Goal: Information Seeking & Learning: Learn about a topic

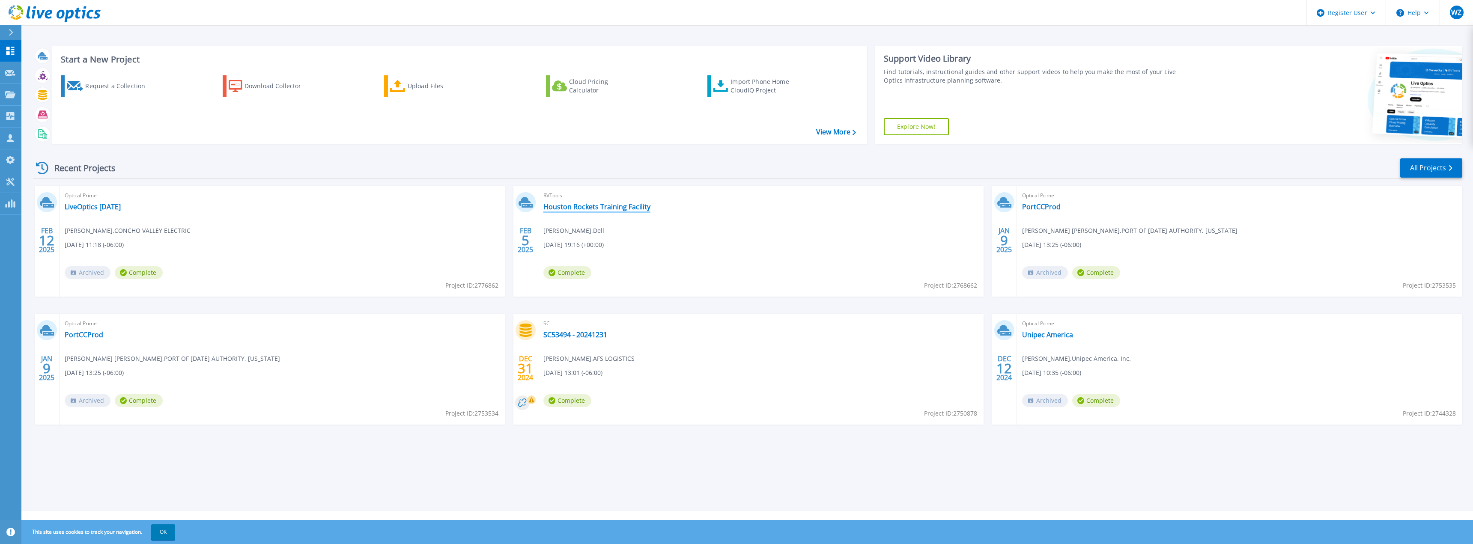
click at [601, 208] on link "Houston Rockets Training Facility" at bounding box center [596, 207] width 107 height 9
click at [99, 207] on link "LiveOptics Feb 3" at bounding box center [93, 207] width 56 height 9
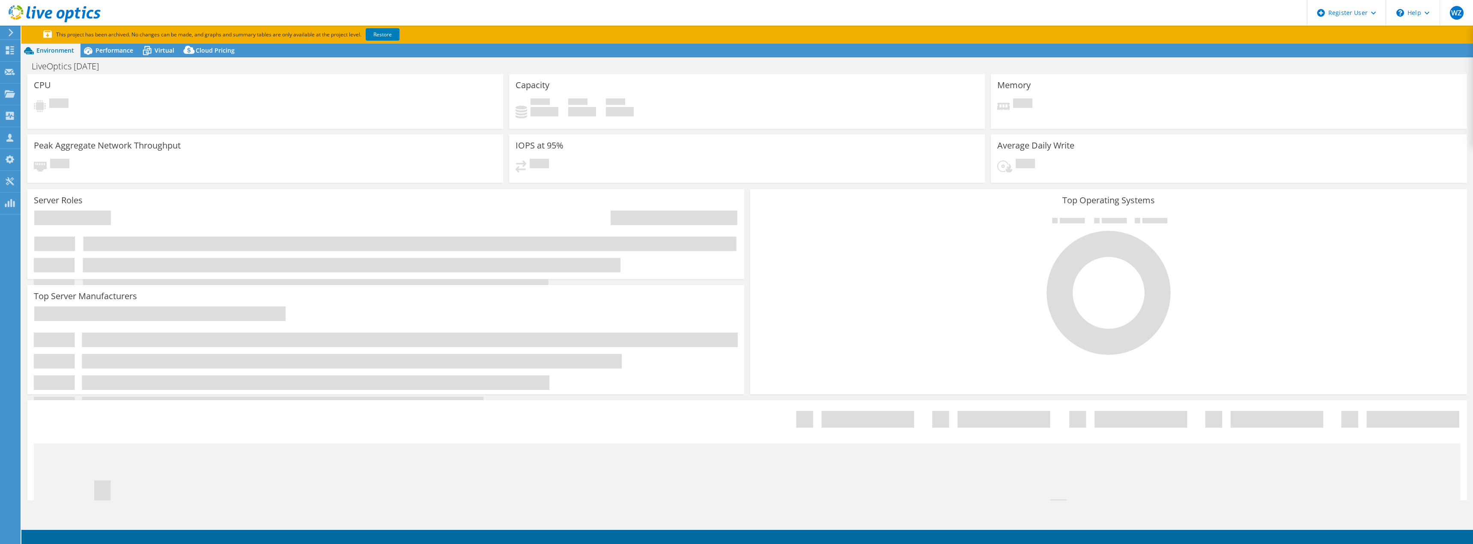
select select "USD"
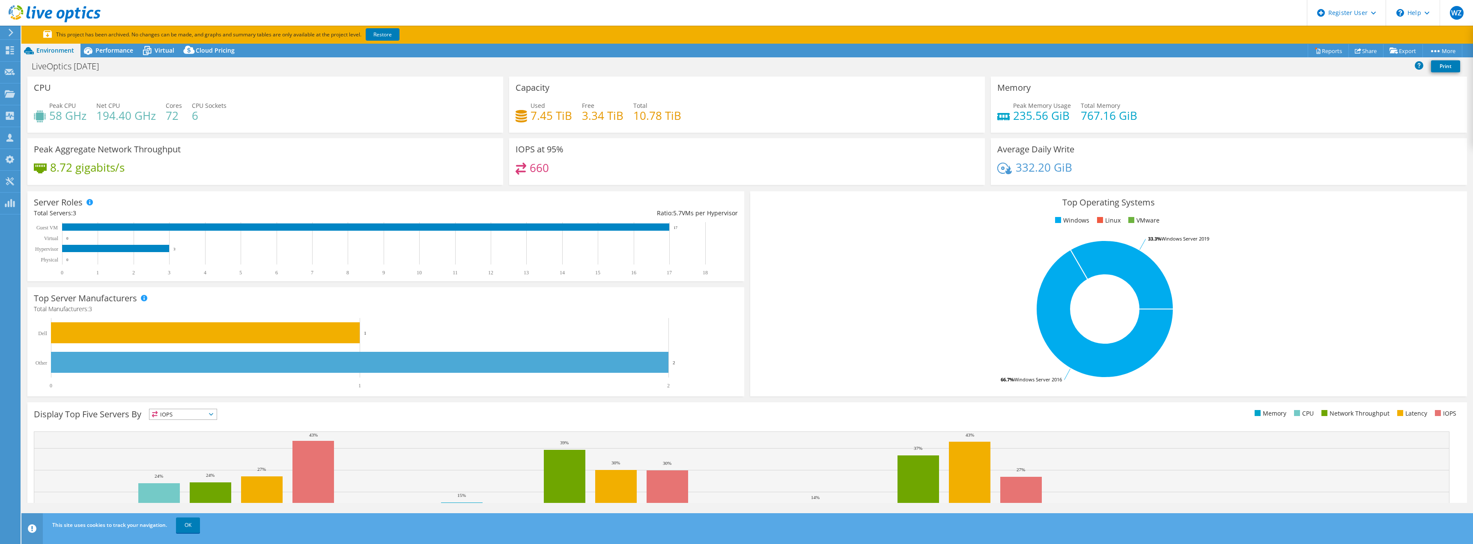
click at [541, 66] on div "LiveOptics [DATE] Print" at bounding box center [747, 66] width 1452 height 16
click at [98, 116] on h4 "194.40 GHz" at bounding box center [126, 115] width 60 height 9
click at [99, 116] on h4 "194.40 GHz" at bounding box center [126, 115] width 60 height 9
click at [107, 120] on h4 "194.40 GHz" at bounding box center [126, 115] width 60 height 9
drag, startPoint x: 166, startPoint y: 119, endPoint x: 178, endPoint y: 119, distance: 12.0
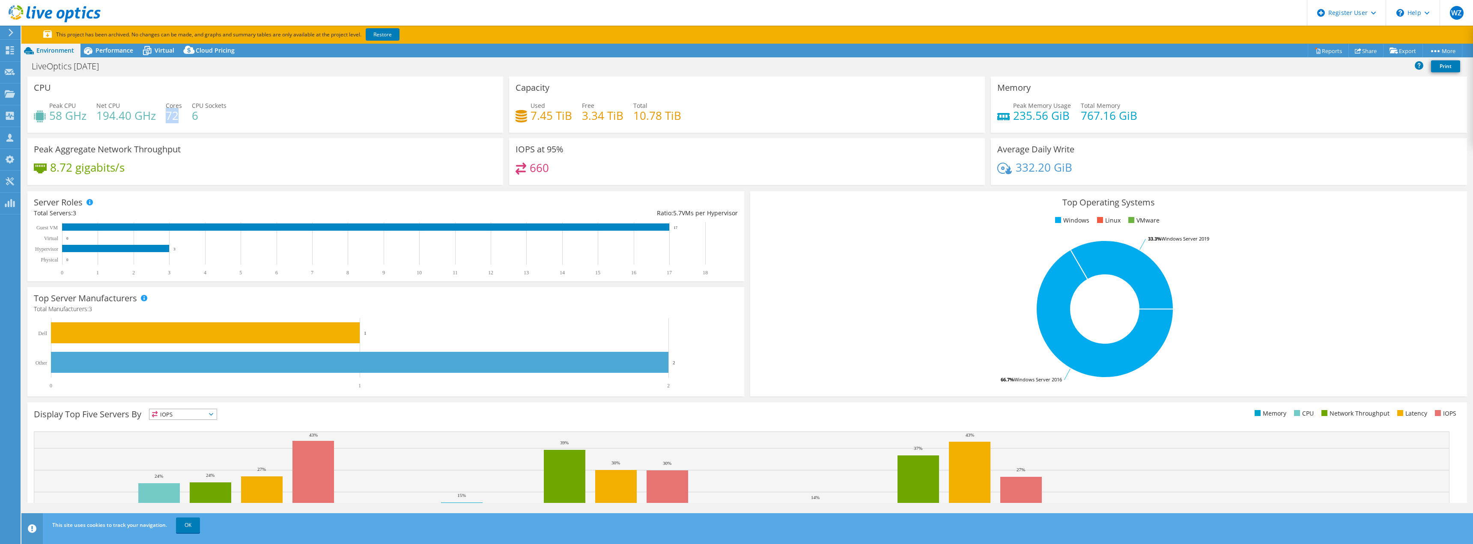
click at [178, 119] on h4 "72" at bounding box center [174, 115] width 16 height 9
click at [125, 123] on div "Peak CPU 58 GHz Net CPU 194.40 GHz Cores 72 CPU Sockets 6" at bounding box center [265, 115] width 463 height 28
click at [112, 57] on div "Performance" at bounding box center [110, 51] width 59 height 14
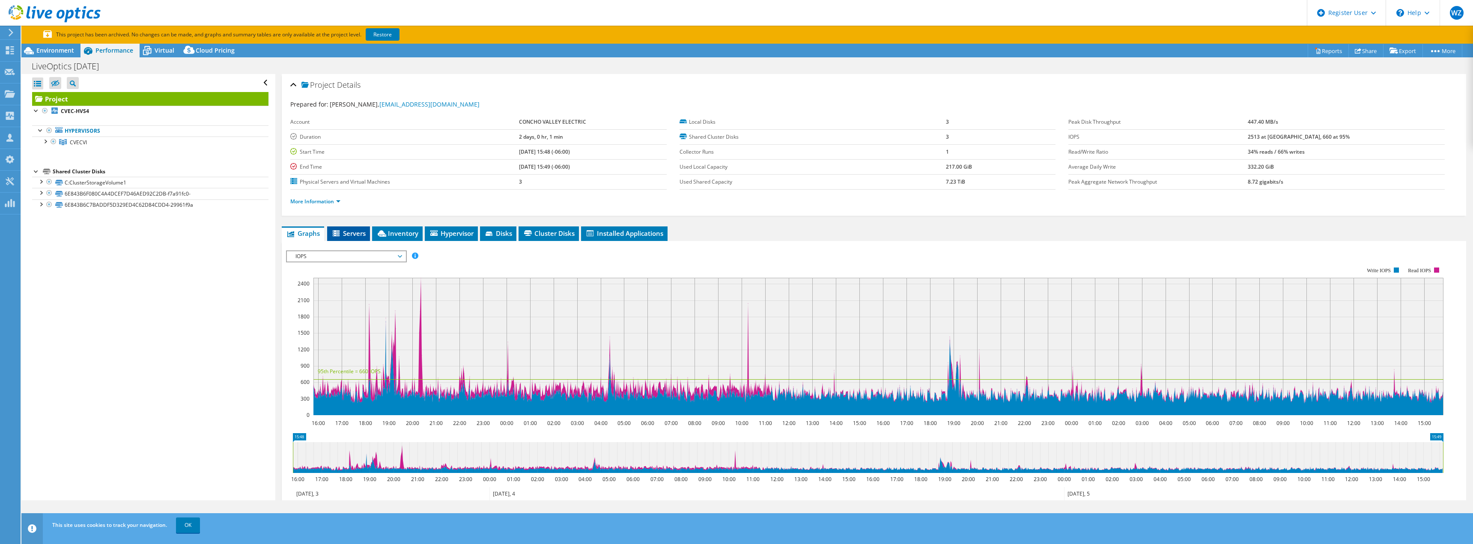
click at [358, 235] on span "Servers" at bounding box center [348, 233] width 34 height 9
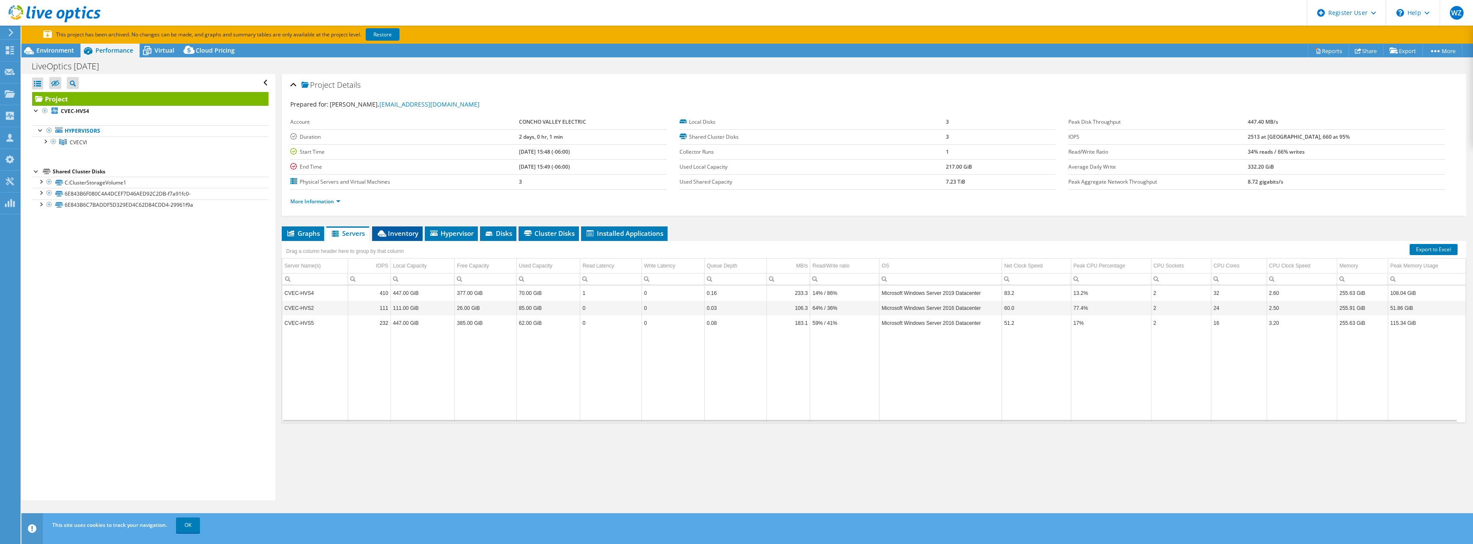
click at [412, 238] on li "Inventory" at bounding box center [397, 234] width 51 height 15
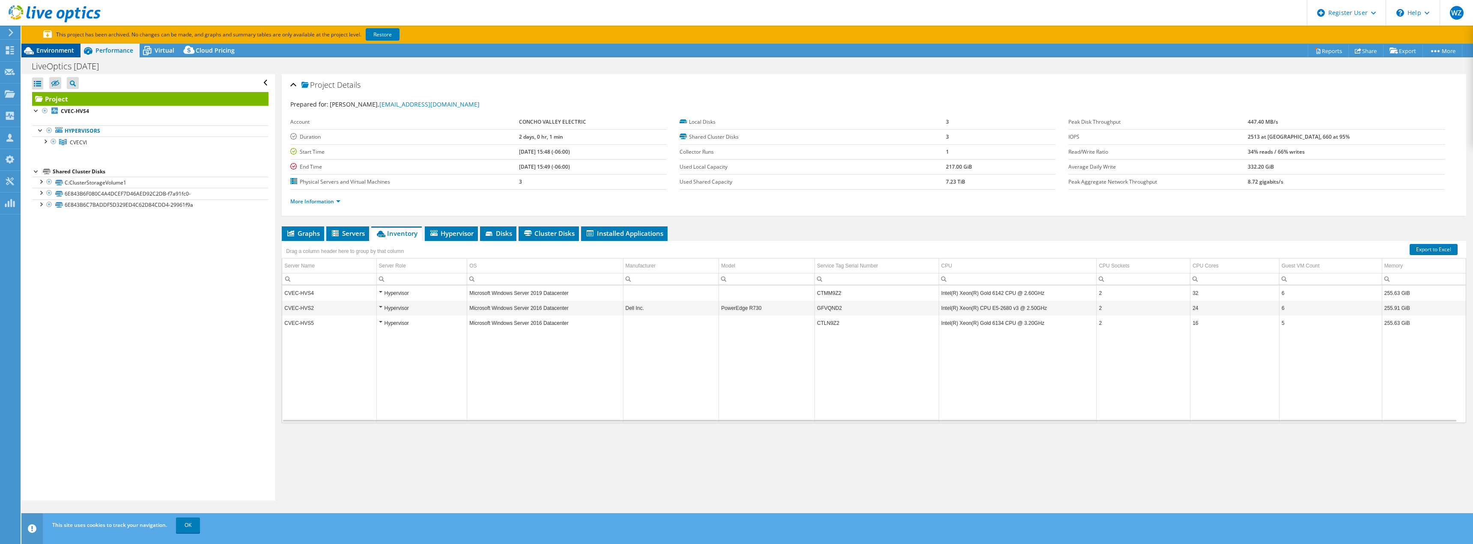
click at [45, 57] on div "Environment" at bounding box center [50, 51] width 59 height 14
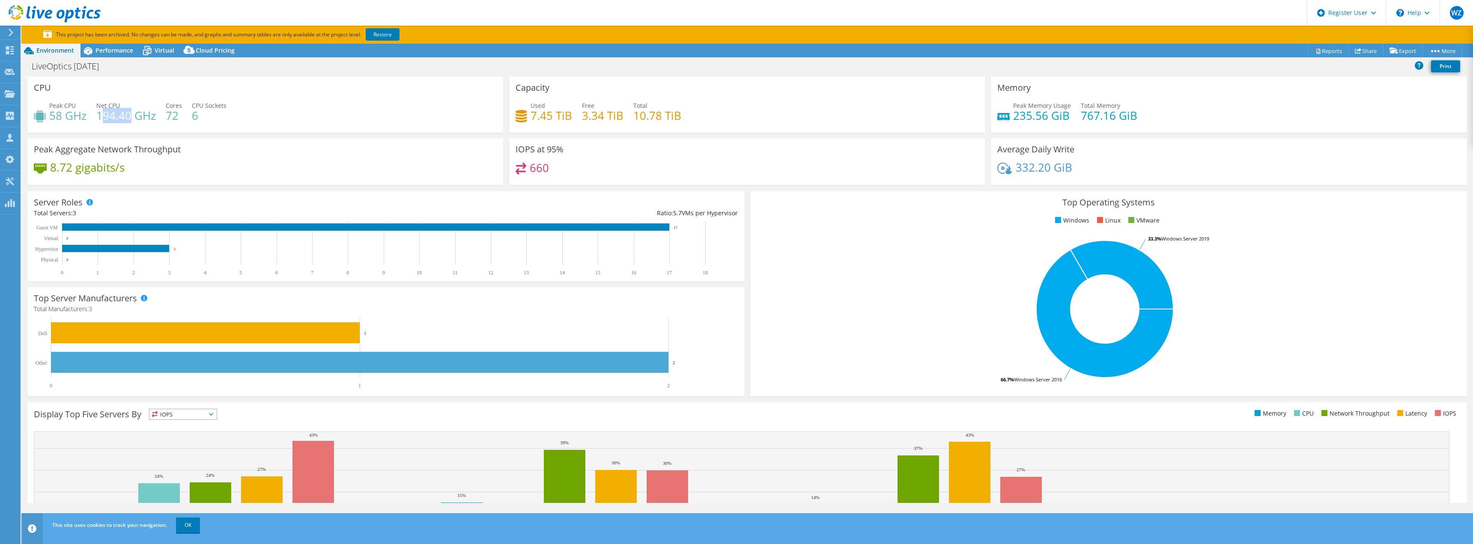
drag, startPoint x: 100, startPoint y: 118, endPoint x: 132, endPoint y: 119, distance: 32.6
click at [132, 119] on h4 "194.40 GHz" at bounding box center [126, 115] width 60 height 9
click at [145, 131] on div "CPU Peak CPU 58 GHz Net CPU 194.40 GHz Cores 72 CPU Sockets 6" at bounding box center [265, 105] width 476 height 56
drag, startPoint x: 98, startPoint y: 115, endPoint x: 152, endPoint y: 118, distance: 53.2
click at [152, 118] on h4 "194.40 GHz" at bounding box center [126, 115] width 60 height 9
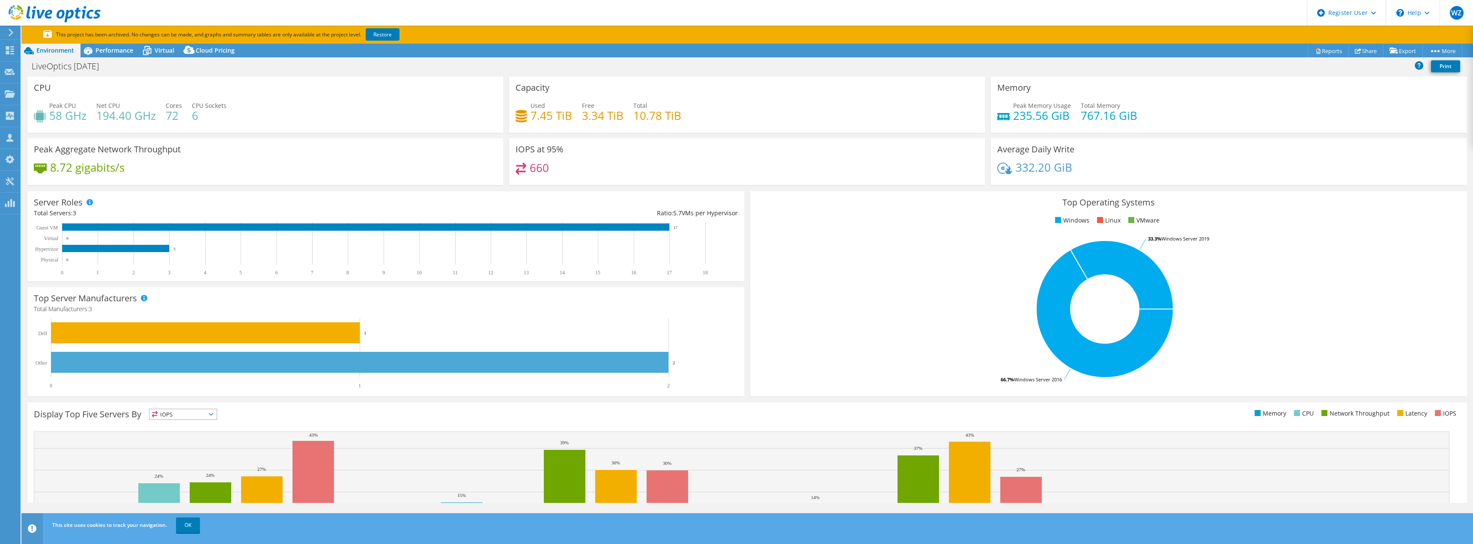
click at [103, 124] on div "Peak CPU 58 GHz Net CPU 194.40 GHz Cores 72 CPU Sockets 6" at bounding box center [265, 115] width 463 height 28
drag, startPoint x: 50, startPoint y: 117, endPoint x: 87, endPoint y: 117, distance: 37.3
click at [87, 117] on div "Peak CPU 58 GHz Net CPU 194.40 GHz Cores 72 CPU Sockets 6" at bounding box center [265, 115] width 463 height 28
click at [56, 120] on h4 "58 GHz" at bounding box center [67, 115] width 37 height 9
drag, startPoint x: 47, startPoint y: 118, endPoint x: 88, endPoint y: 116, distance: 41.6
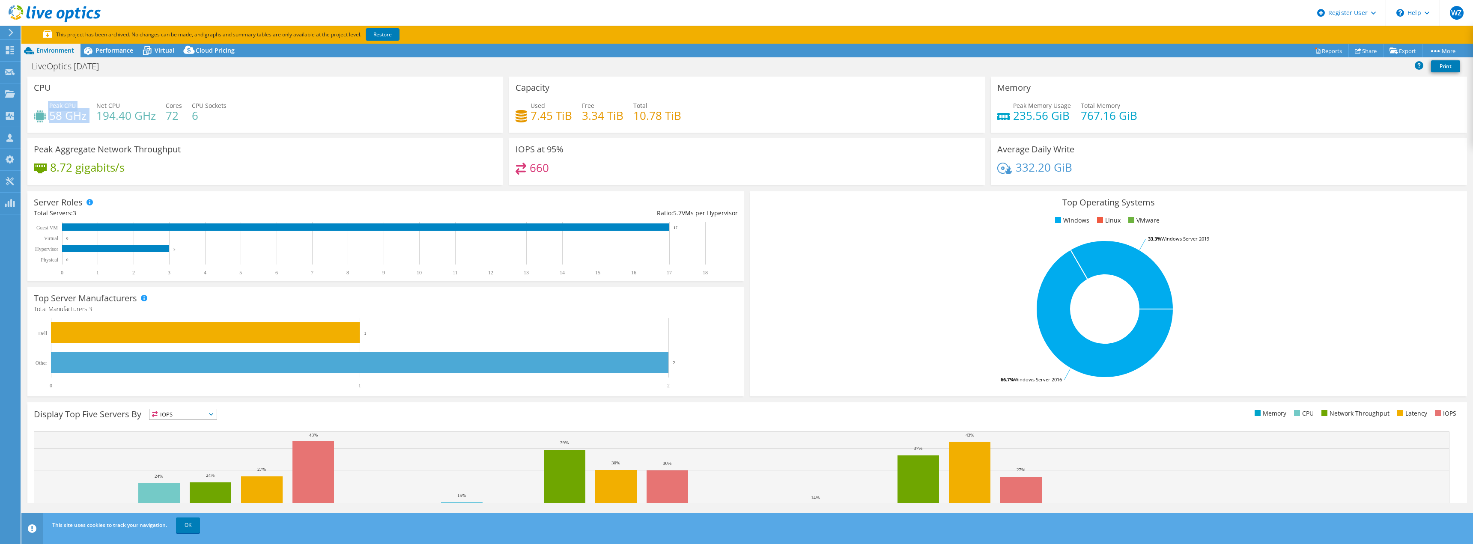
click at [88, 116] on div "Peak CPU 58 GHz Net CPU 194.40 GHz Cores 72 CPU Sockets 6" at bounding box center [265, 115] width 463 height 28
click at [87, 116] on div "Peak CPU 58 GHz Net CPU 194.40 GHz Cores 72 CPU Sockets 6" at bounding box center [265, 115] width 463 height 28
click at [97, 115] on h4 "194.40 GHz" at bounding box center [126, 115] width 60 height 9
drag, startPoint x: 97, startPoint y: 115, endPoint x: 194, endPoint y: 116, distance: 97.2
click at [194, 116] on div "Peak CPU 58 GHz Net CPU 194.40 GHz Cores 72 CPU Sockets 6" at bounding box center [265, 115] width 463 height 28
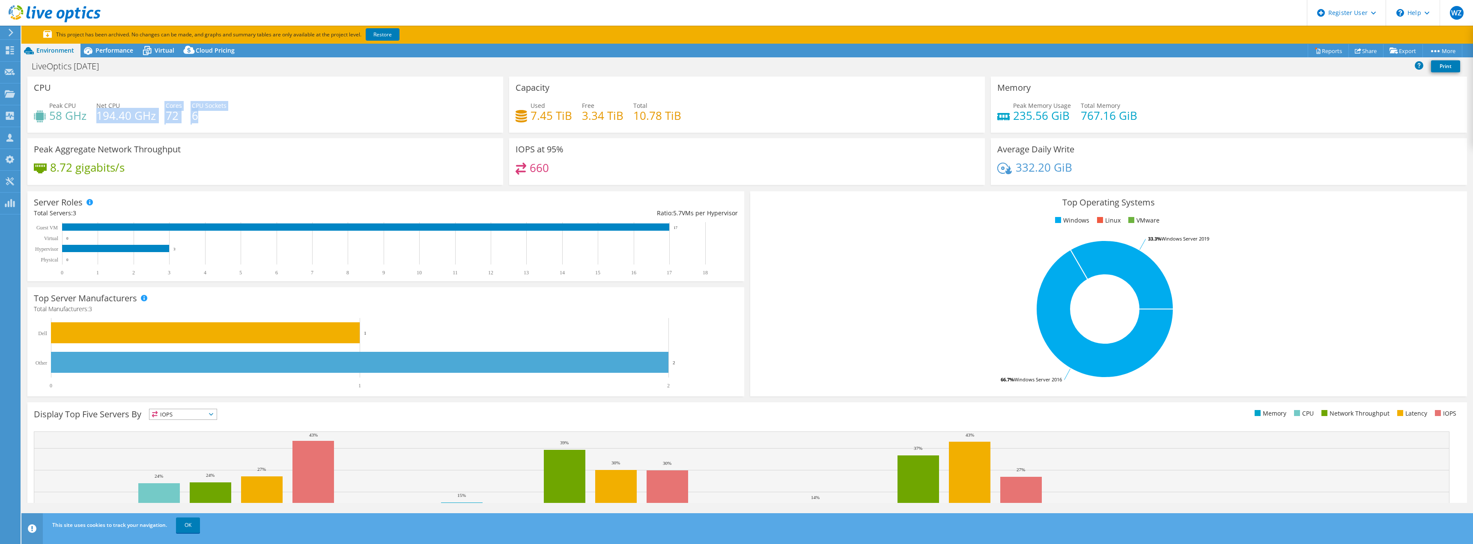
click at [195, 119] on h4 "6" at bounding box center [209, 115] width 35 height 9
click at [112, 53] on span "Performance" at bounding box center [114, 50] width 38 height 8
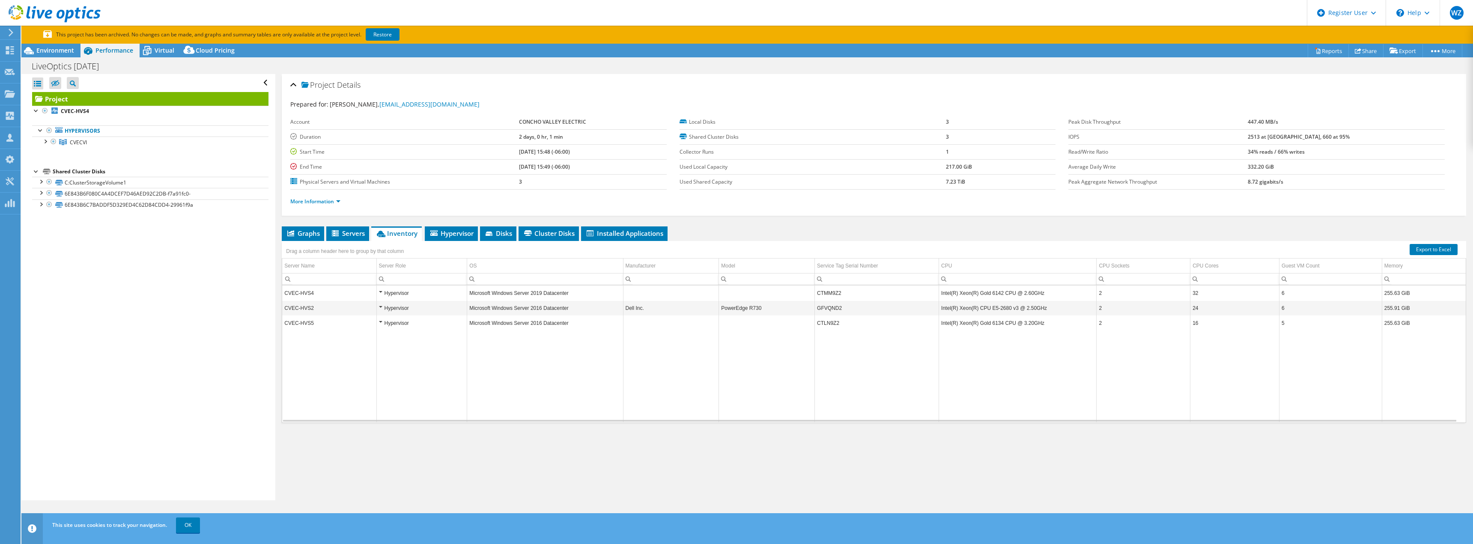
drag, startPoint x: 1287, startPoint y: 137, endPoint x: 946, endPoint y: 105, distance: 342.4
click at [1323, 135] on tr "IOPS 2513 at [GEOGRAPHIC_DATA], 660 at 95%" at bounding box center [1256, 136] width 376 height 15
click at [63, 51] on span "Environment" at bounding box center [55, 50] width 38 height 8
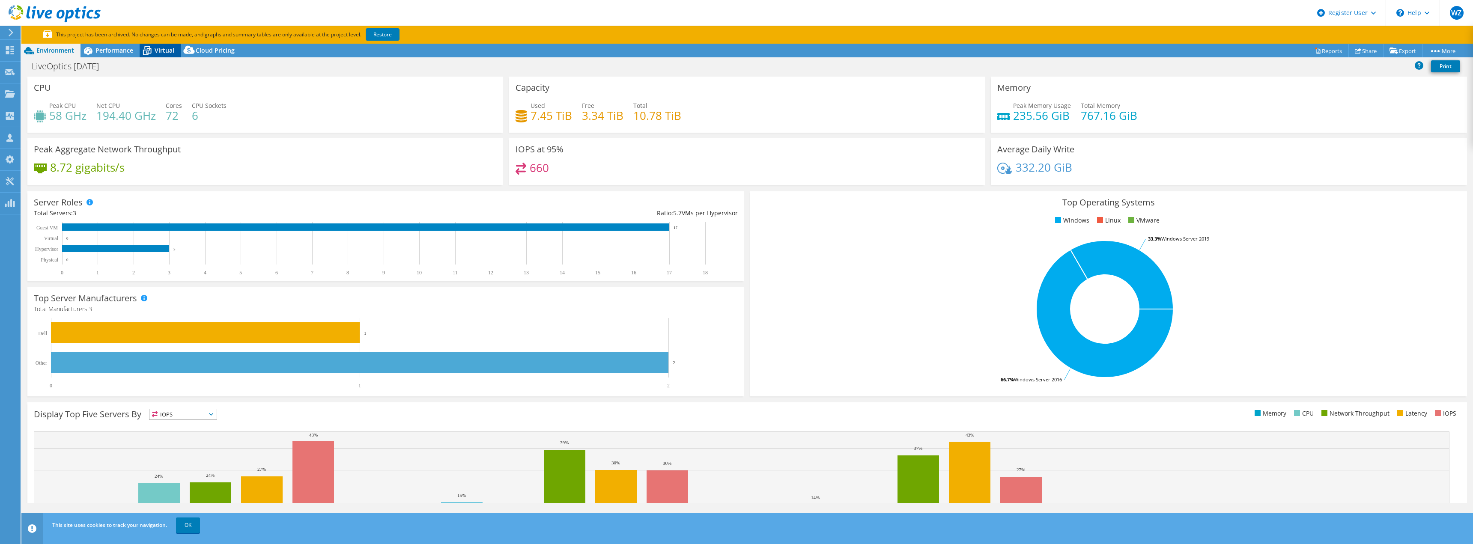
click at [154, 48] on icon at bounding box center [147, 50] width 15 height 15
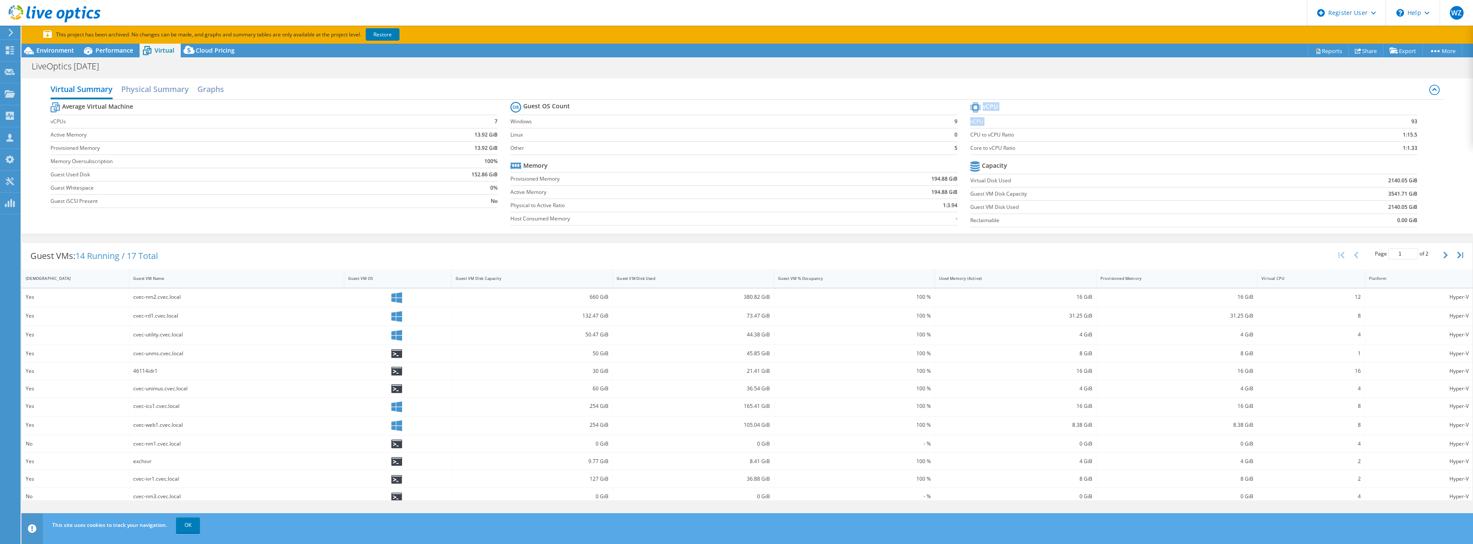
drag, startPoint x: 1419, startPoint y: 120, endPoint x: 1403, endPoint y: 124, distance: 16.2
click at [1403, 124] on section "vCPU vCPU 93 CPU to vCPU Ratio 1:15.5 Core to vCPU Ratio 1:1.33 Capacity Virtua…" at bounding box center [1200, 165] width 460 height 131
click at [1372, 130] on td "1:15.5" at bounding box center [1366, 134] width 102 height 13
click at [51, 49] on span "Environment" at bounding box center [55, 50] width 38 height 8
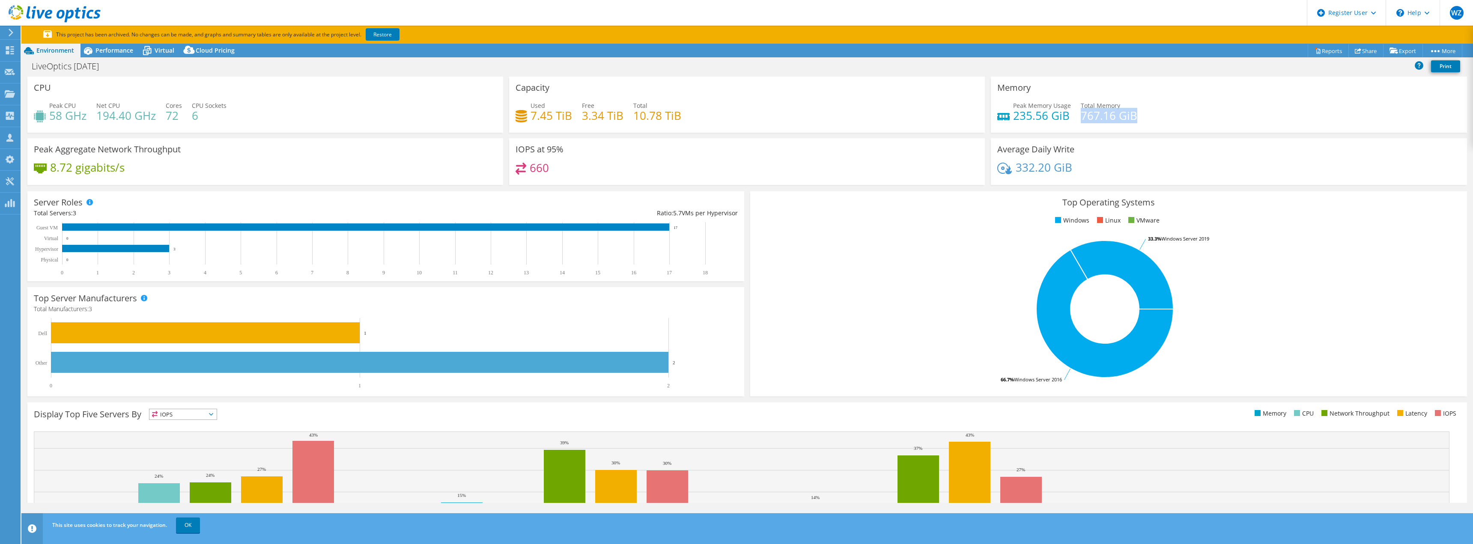
drag, startPoint x: 1078, startPoint y: 115, endPoint x: 1142, endPoint y: 115, distance: 64.2
click at [1142, 115] on div "Peak Memory Usage 235.56 GiB Total Memory 767.16 GiB" at bounding box center [1228, 115] width 463 height 28
